Goal: Navigation & Orientation: Find specific page/section

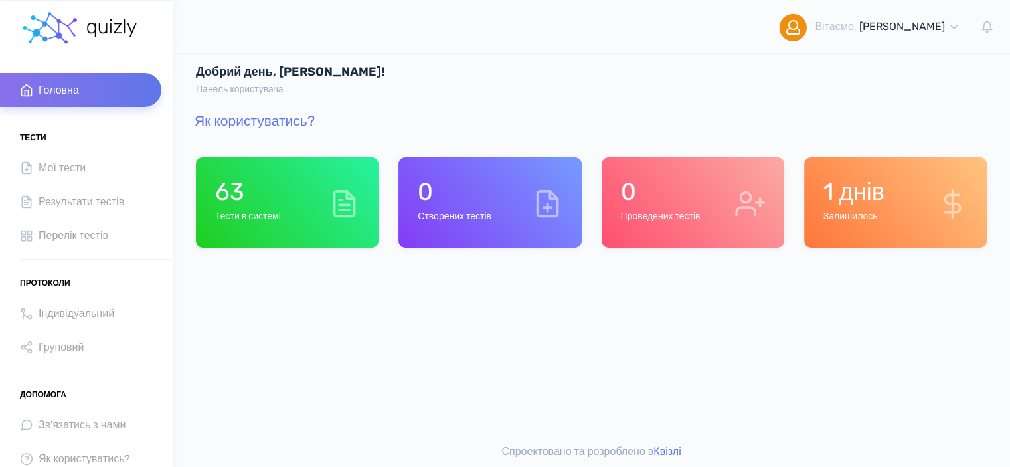
scroll to position [11, 0]
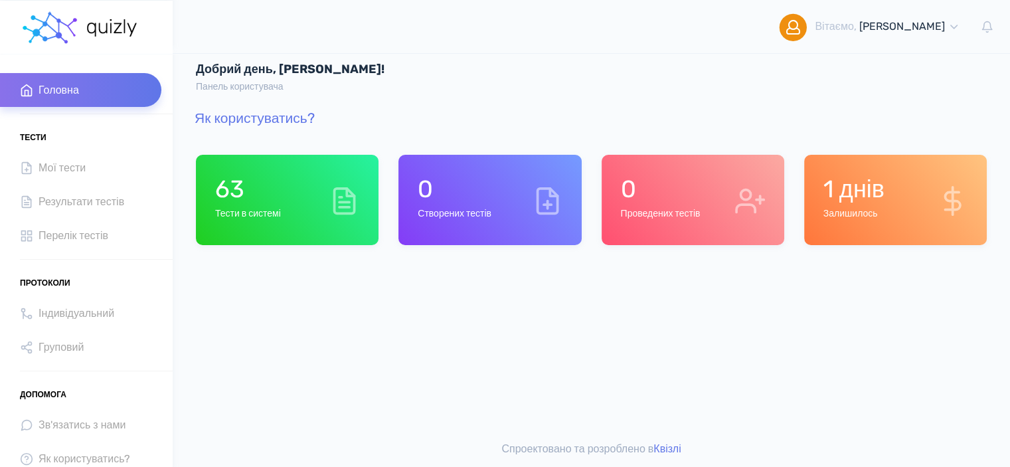
click at [851, 212] on h6 "Залишилось" at bounding box center [854, 214] width 61 height 11
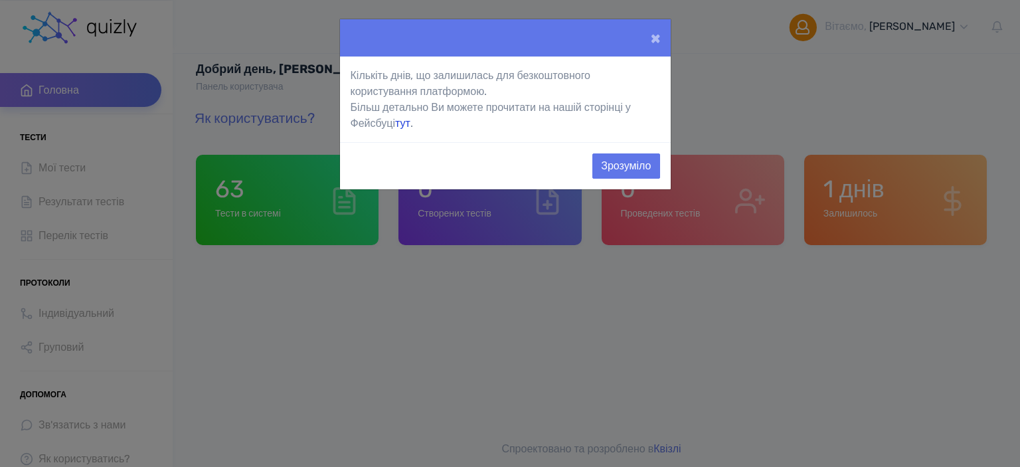
click at [404, 124] on link "тут" at bounding box center [402, 123] width 15 height 13
click at [646, 40] on button "×" at bounding box center [655, 37] width 31 height 37
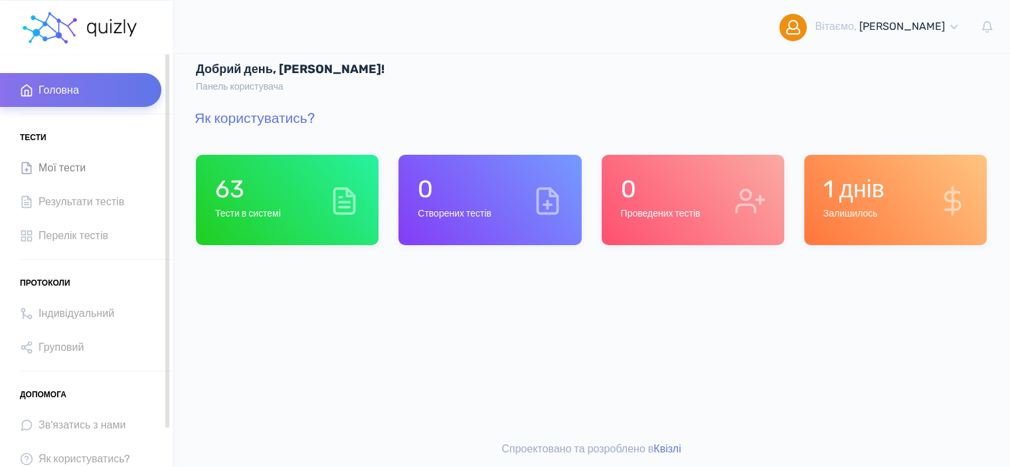
click at [48, 177] on link "Мої тести" at bounding box center [80, 168] width 161 height 34
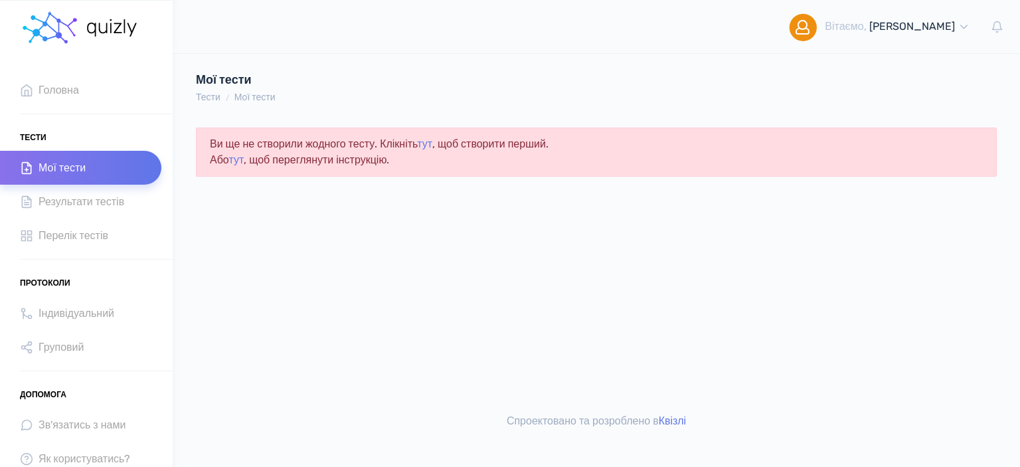
click at [450, 142] on div "Ви ще не створили жодного тесту. Клікніть тут , щоб створити перший. Або тут , …" at bounding box center [596, 152] width 801 height 49
click at [432, 146] on link "тут" at bounding box center [424, 143] width 15 height 13
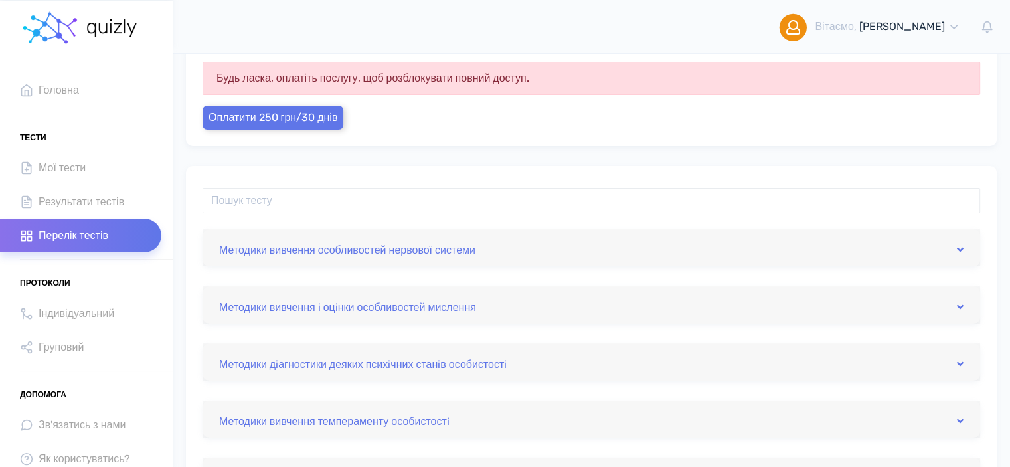
scroll to position [133, 0]
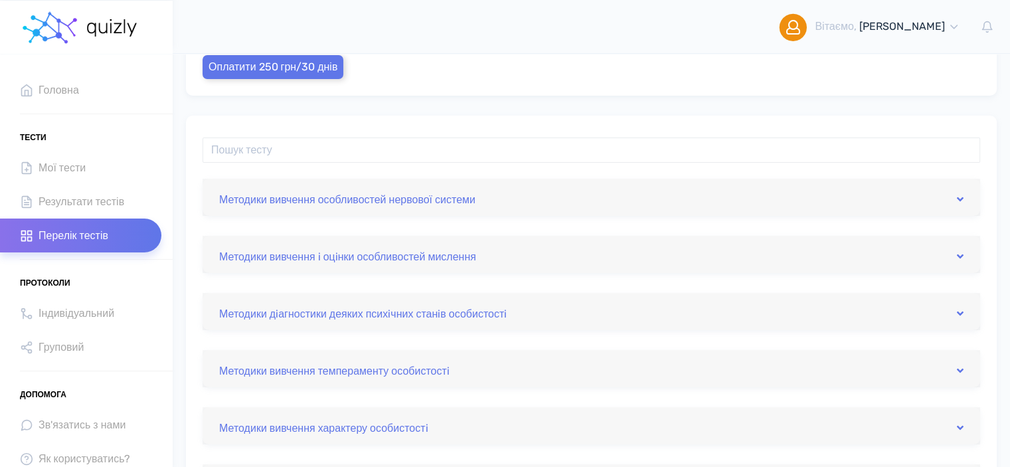
click at [375, 209] on div "Методики вивчення особливостей нервової системи" at bounding box center [592, 197] width 778 height 37
click at [527, 187] on link "Методики вивчення особливостей нервової системи" at bounding box center [591, 197] width 745 height 21
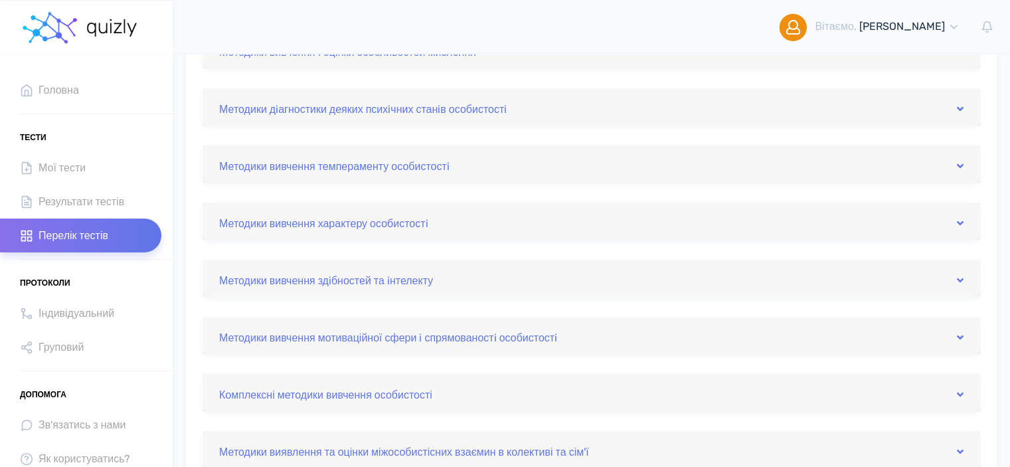
scroll to position [531, 0]
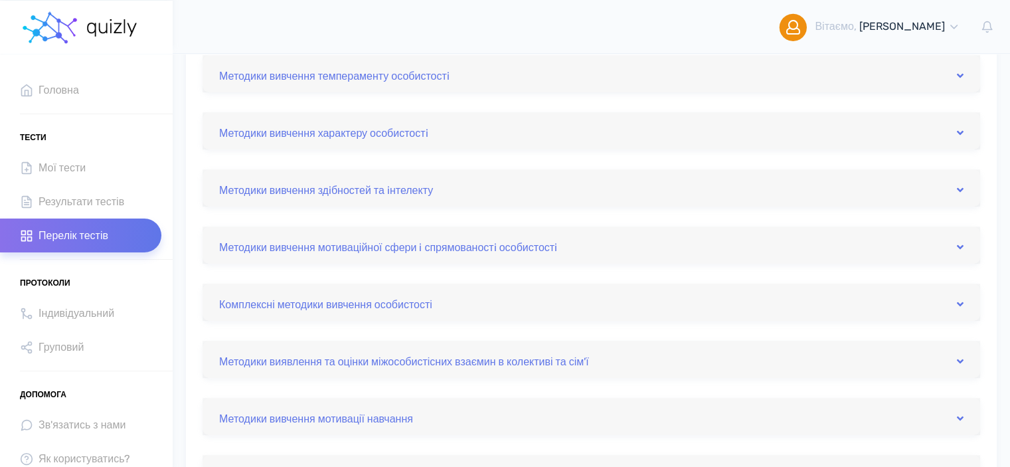
click at [837, 215] on div "Методики вивчення особливостей нервової системи Вивчення властивостей нервової …" at bounding box center [592, 164] width 778 height 769
click at [834, 204] on div "Методики вивчення здiбностей та iнтелекту" at bounding box center [592, 187] width 778 height 37
click at [834, 195] on link "Методики вивчення здiбностей та iнтелекту" at bounding box center [591, 187] width 745 height 21
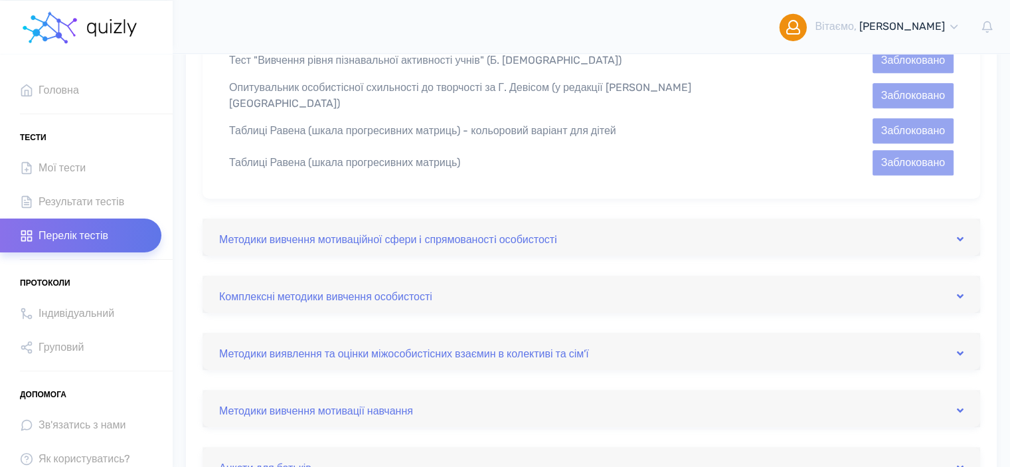
scroll to position [826, 0]
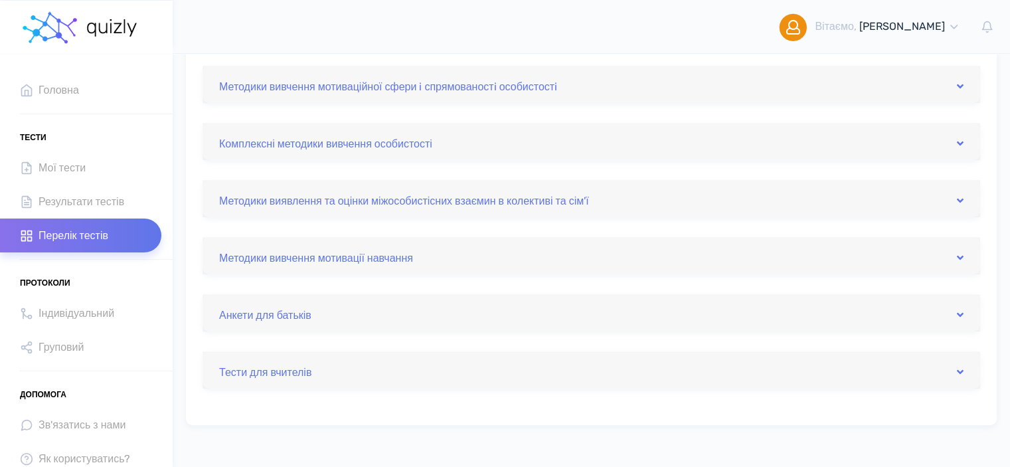
click at [692, 237] on div "Методики вивчення мотивації навчання" at bounding box center [592, 255] width 778 height 37
click at [675, 245] on link "Методики вивчення мотивації навчання" at bounding box center [591, 255] width 745 height 21
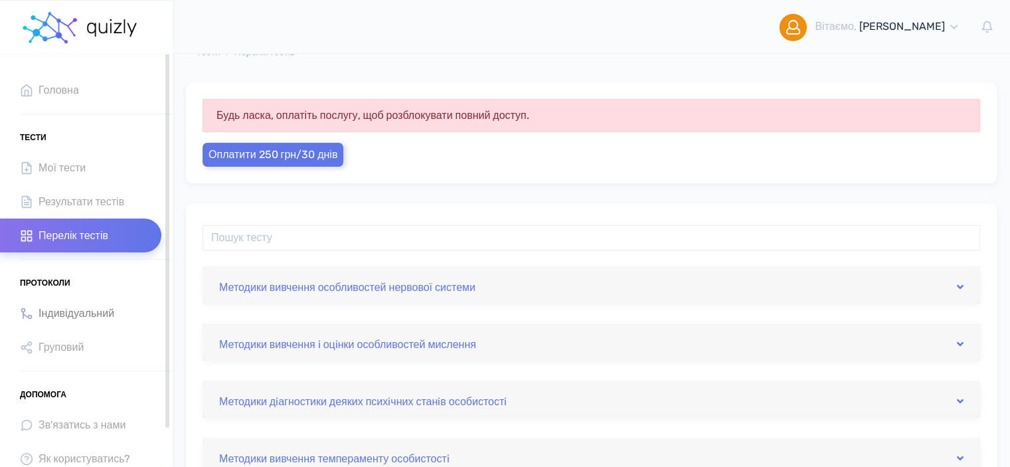
scroll to position [0, 0]
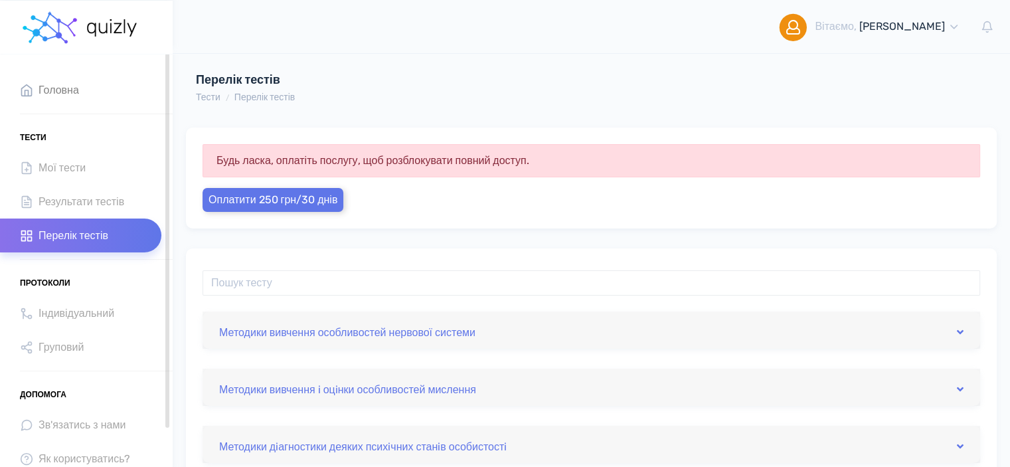
click at [58, 91] on span "Головна" at bounding box center [59, 90] width 41 height 18
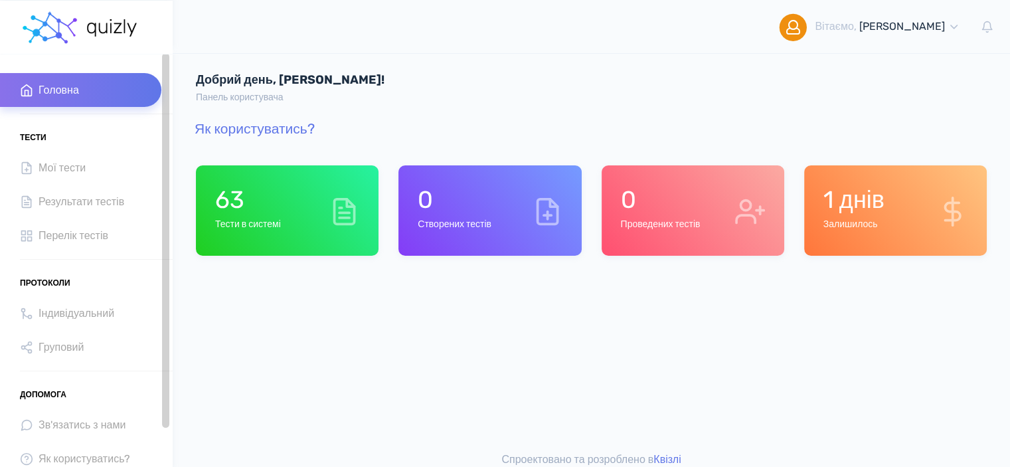
drag, startPoint x: 167, startPoint y: 74, endPoint x: 167, endPoint y: 23, distance: 50.5
click at [167, 23] on div "Вітаємо, [PERSON_NAME] Мiй профіль Вихід" at bounding box center [505, 239] width 1010 height 478
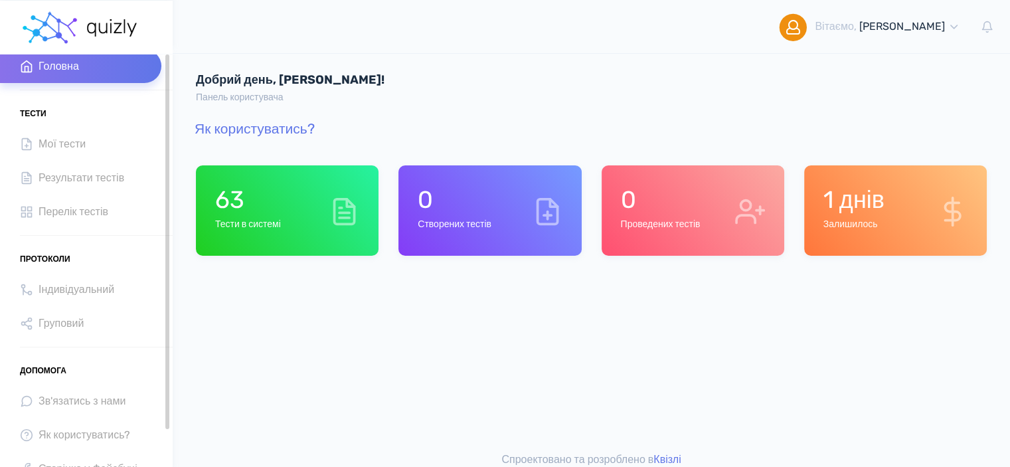
scroll to position [43, 0]
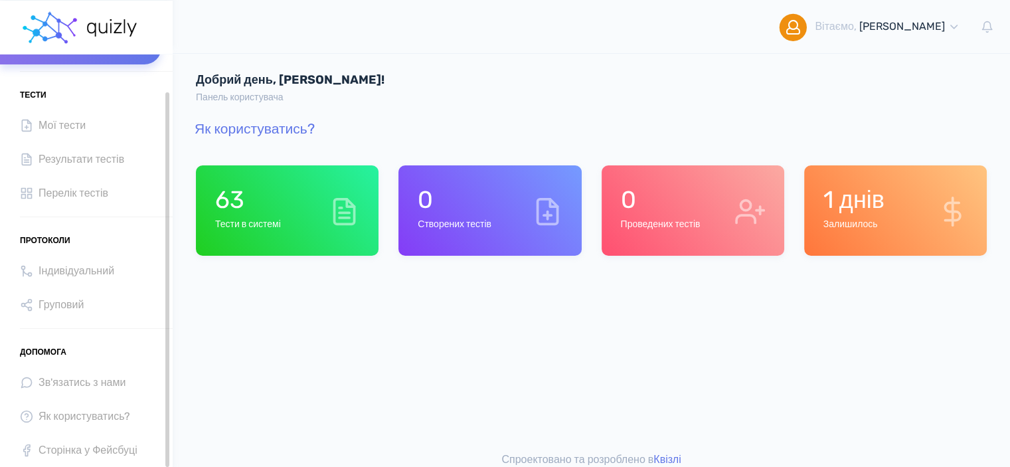
drag, startPoint x: 165, startPoint y: 70, endPoint x: 161, endPoint y: 129, distance: 59.3
click at [161, 129] on div "Головна Тести Мої тести Результати тестів Перелік тестів Протоколи Індивідуальн…" at bounding box center [86, 260] width 173 height 414
